Goal: Navigation & Orientation: Understand site structure

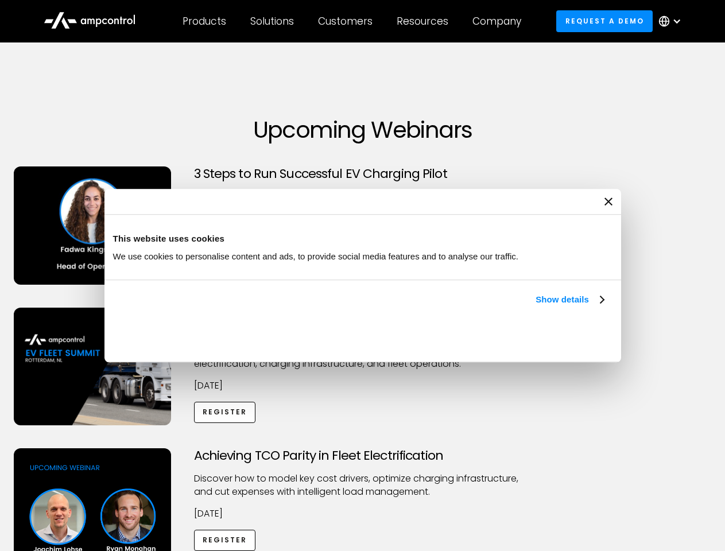
click at [535, 306] on link "Show details" at bounding box center [569, 300] width 68 height 14
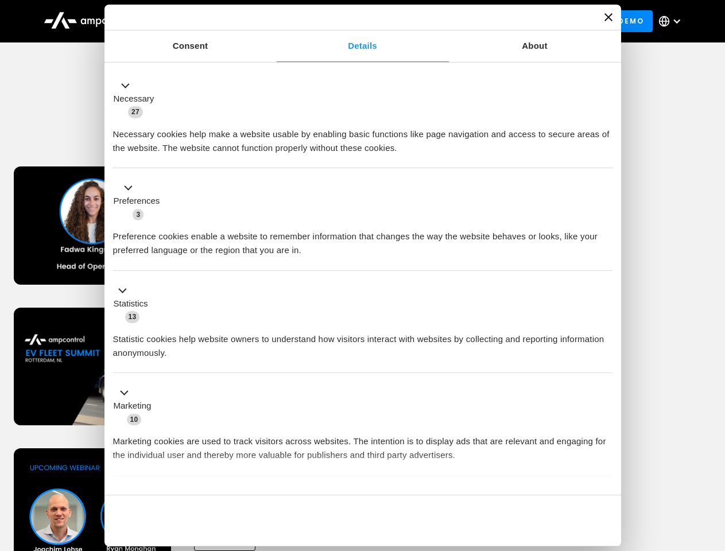
click at [605, 155] on div "Necessary cookies help make a website usable by enabling basic functions like p…" at bounding box center [362, 137] width 499 height 36
click at [712, 462] on div "Achieving TCO Parity in Fleet Electrification Discover how to model key cost dr…" at bounding box center [362, 538] width 721 height 180
click at [353, 21] on div "Customers" at bounding box center [345, 21] width 54 height 13
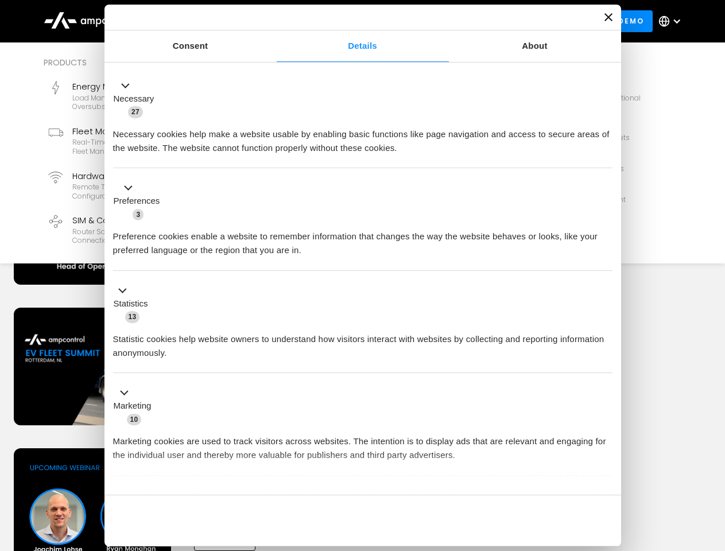
click at [204, 21] on div "Products" at bounding box center [204, 21] width 44 height 13
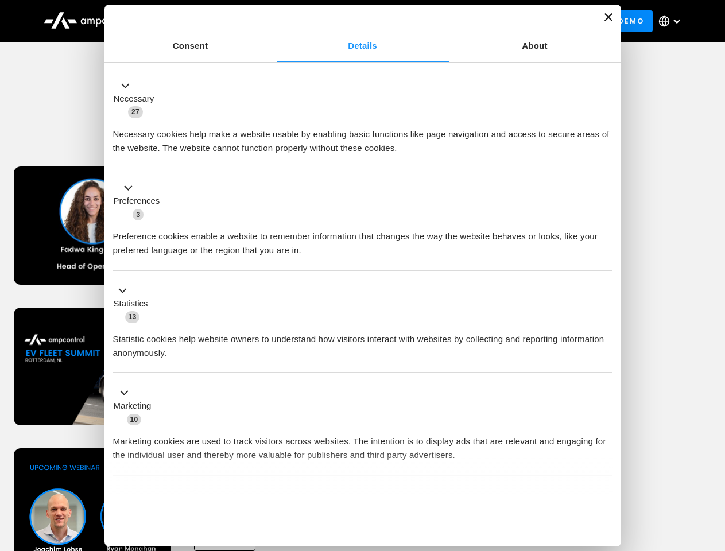
click at [272, 21] on div "Solutions" at bounding box center [272, 21] width 44 height 13
click at [347, 21] on div "Customers" at bounding box center [345, 21] width 54 height 13
click at [425, 21] on div "Resources" at bounding box center [422, 21] width 52 height 13
click at [500, 21] on div "Company" at bounding box center [496, 21] width 49 height 13
click at [672, 21] on div at bounding box center [676, 21] width 9 height 9
